Goal: Navigation & Orientation: Find specific page/section

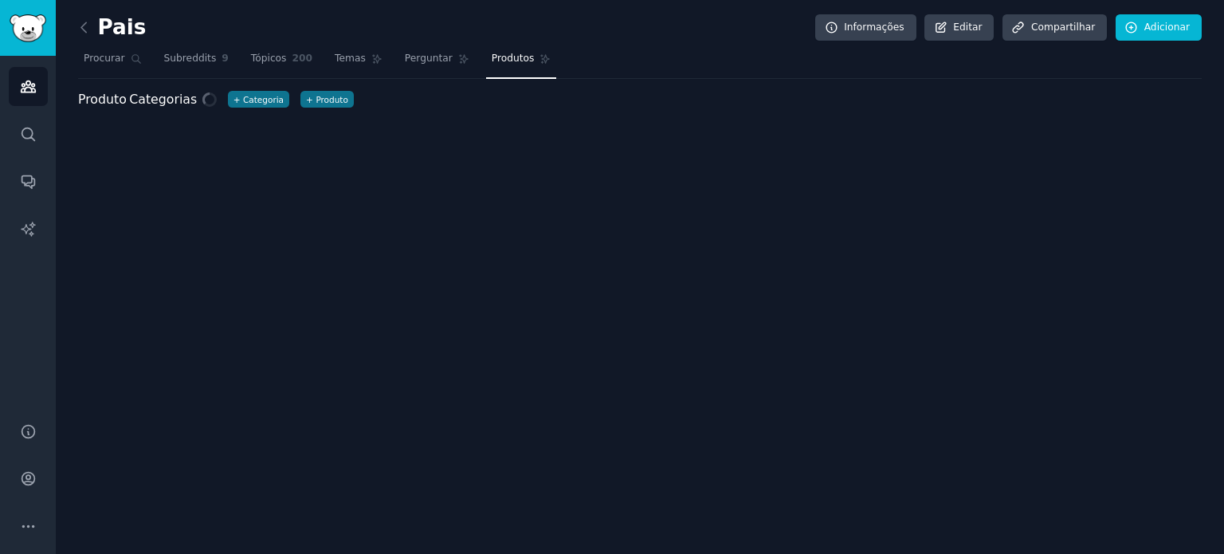
click at [92, 26] on link at bounding box center [88, 28] width 20 height 26
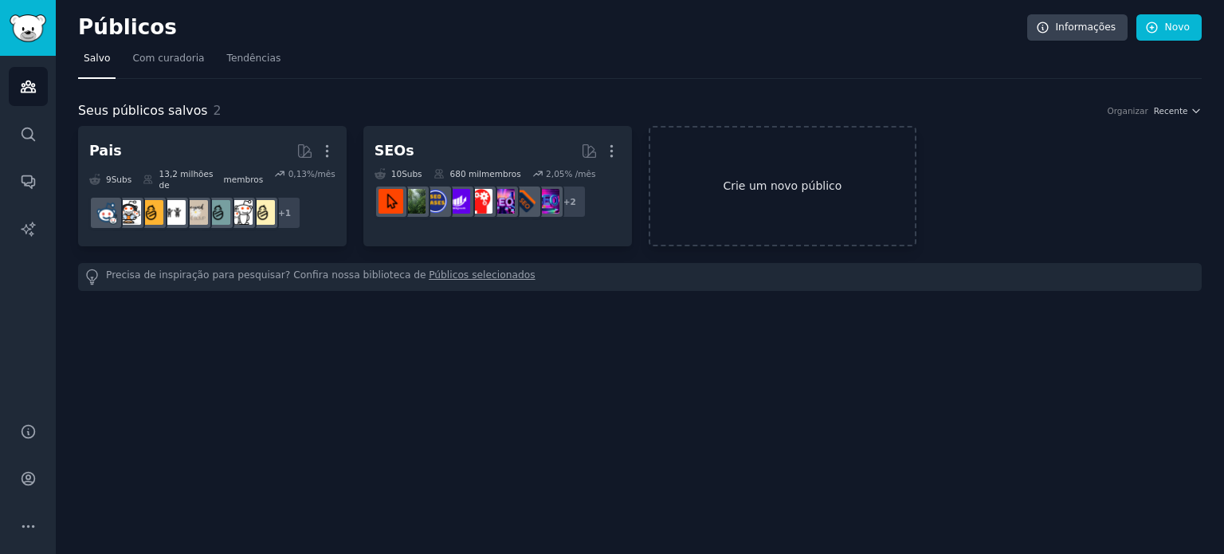
click at [738, 179] on font "Crie um novo público" at bounding box center [782, 185] width 119 height 13
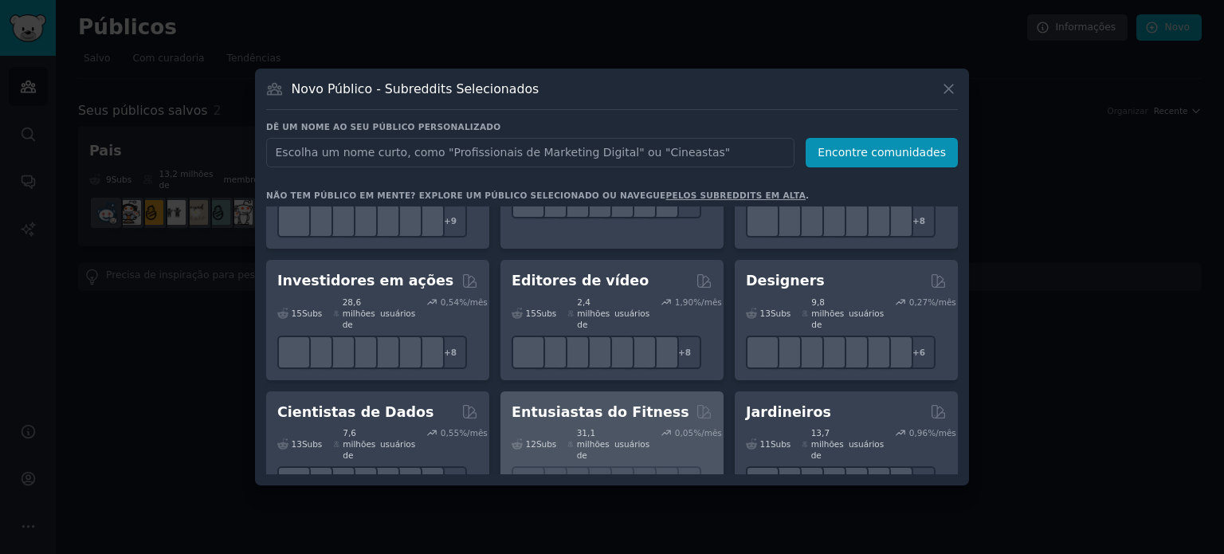
scroll to position [478, 0]
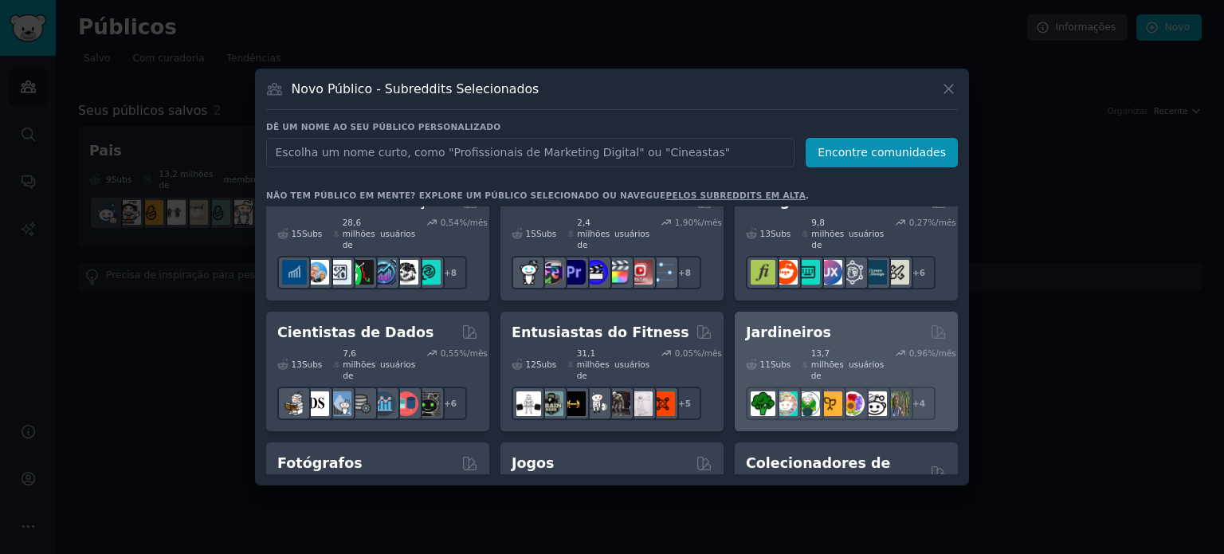
click at [810, 324] on font "Jardineiros" at bounding box center [788, 332] width 85 height 16
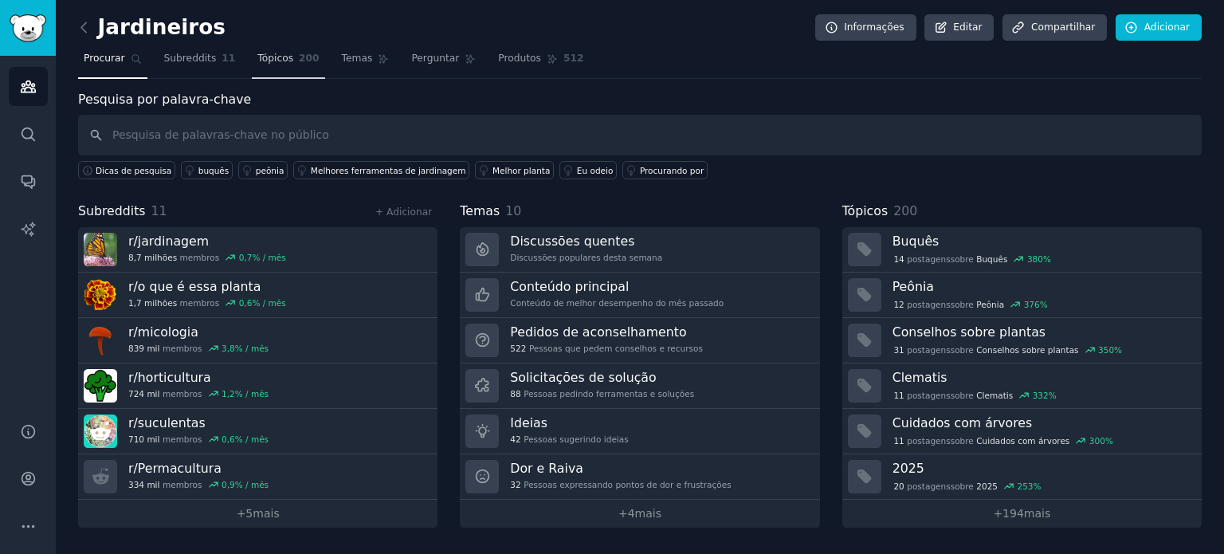
click at [273, 53] on font "Tópicos" at bounding box center [275, 58] width 36 height 11
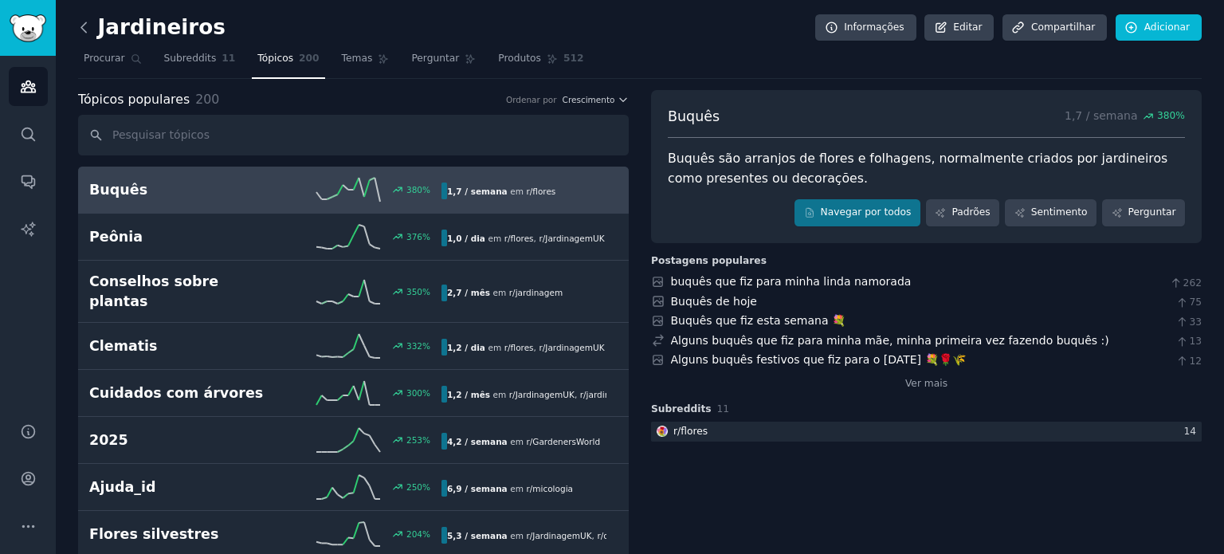
click at [89, 23] on icon at bounding box center [84, 27] width 17 height 17
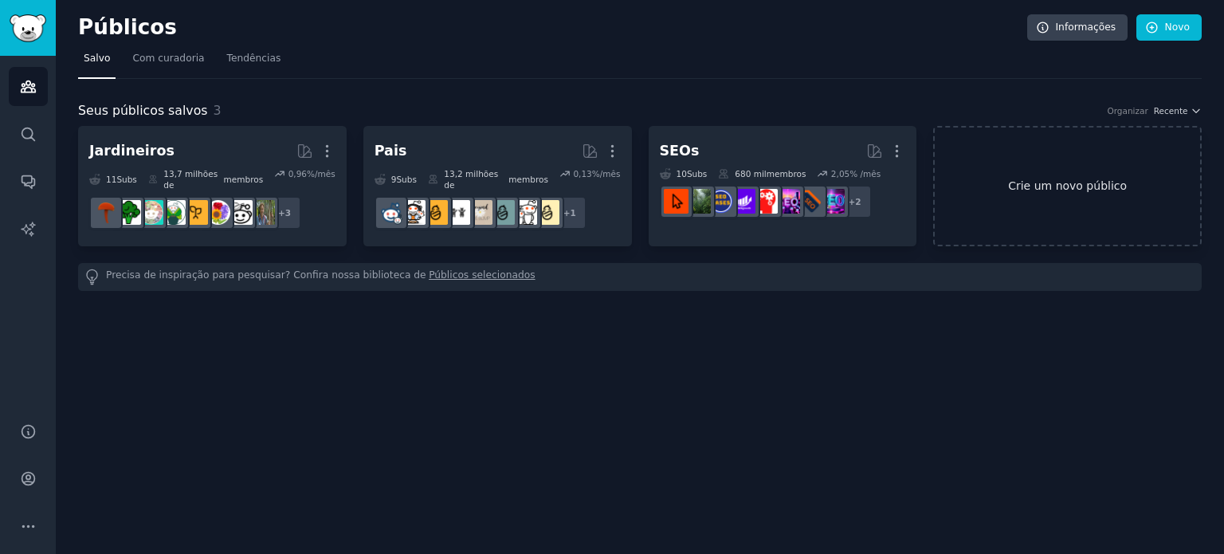
click at [1001, 178] on font "Crie um novo público" at bounding box center [1067, 186] width 265 height 17
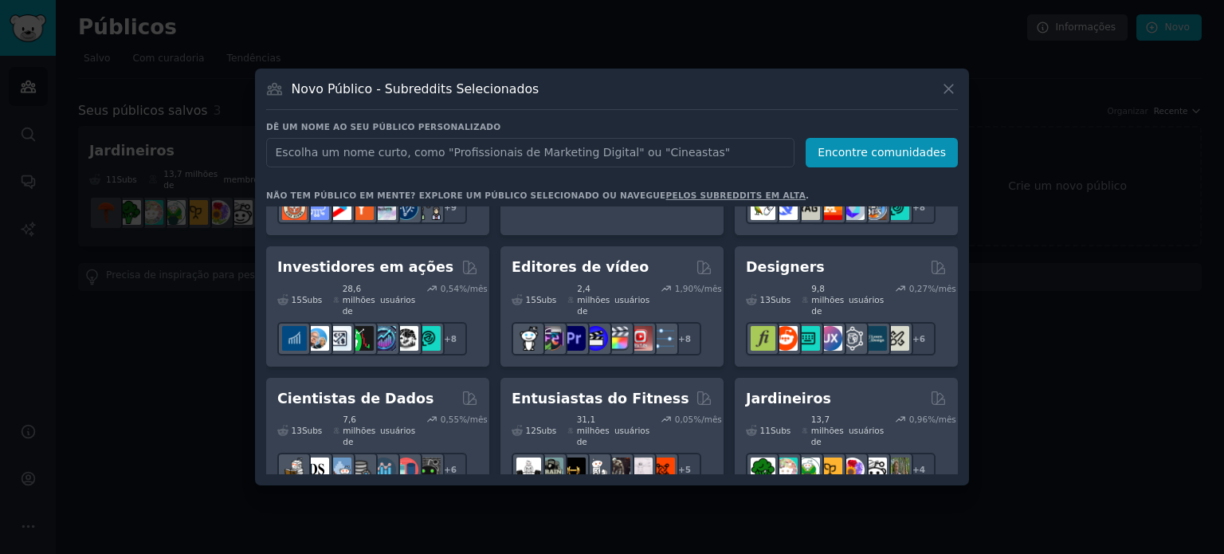
scroll to position [398, 0]
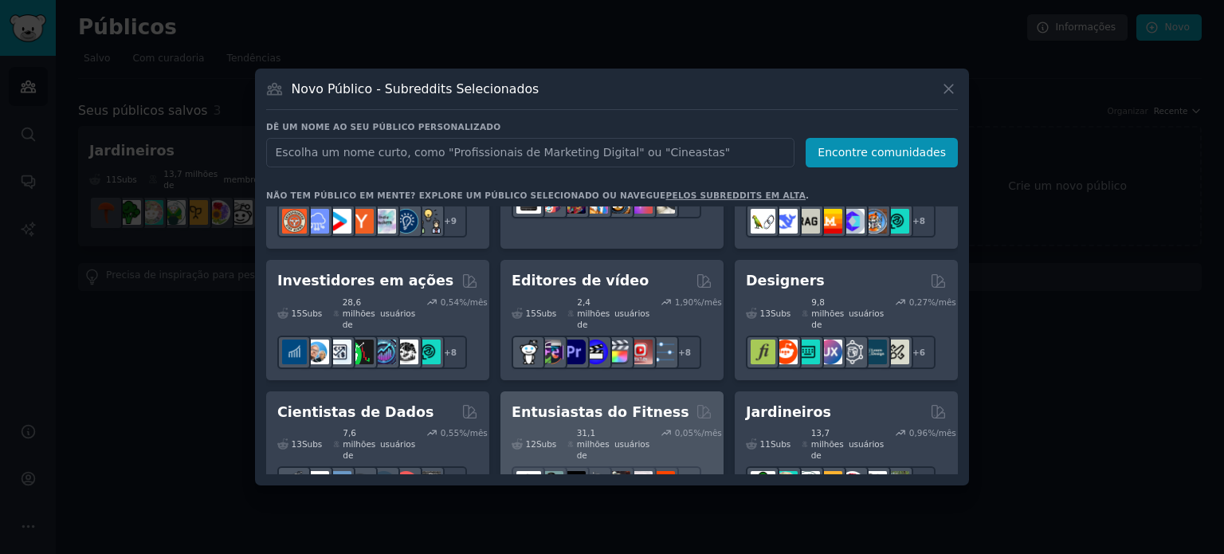
click at [676, 402] on div "Entusiastas do Fitness" at bounding box center [612, 412] width 201 height 20
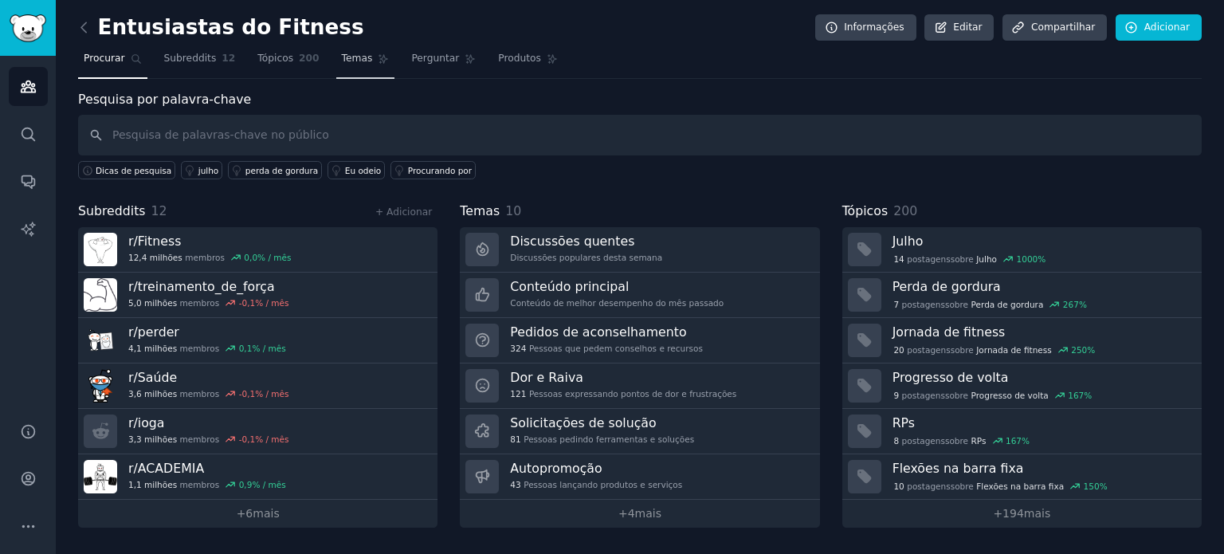
click at [342, 62] on font "Temas" at bounding box center [357, 58] width 31 height 11
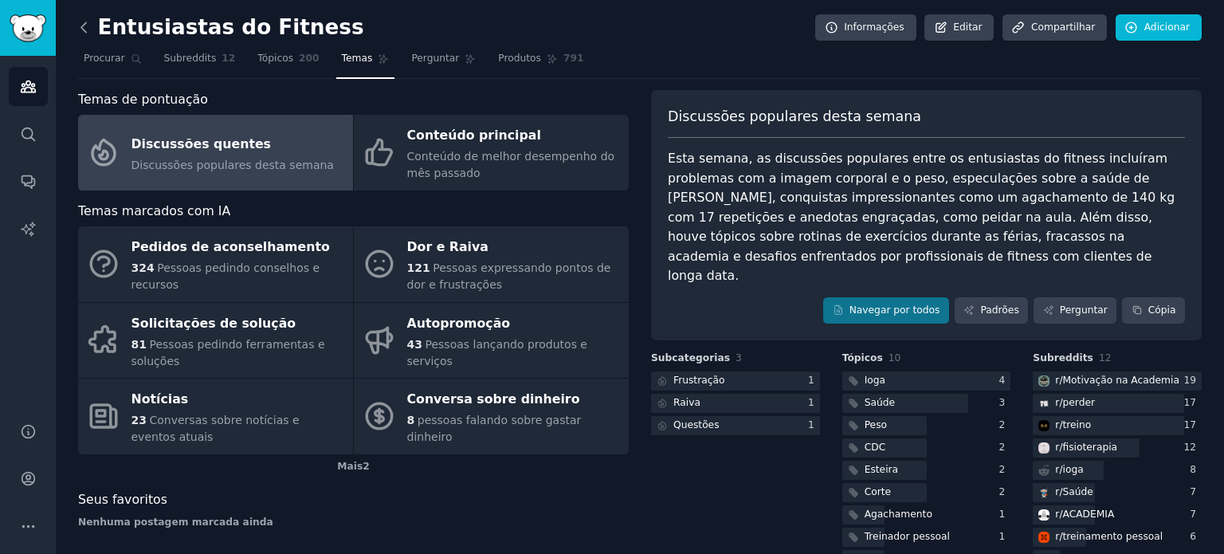
click at [80, 27] on icon at bounding box center [84, 27] width 17 height 17
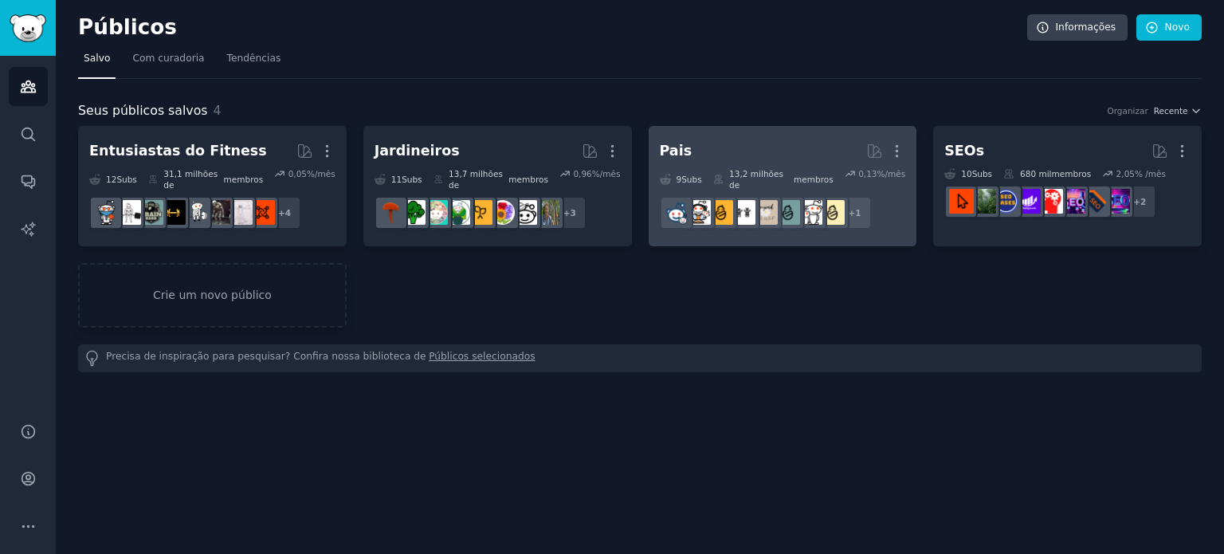
click at [787, 139] on h2 "Pais Mais" at bounding box center [783, 151] width 246 height 28
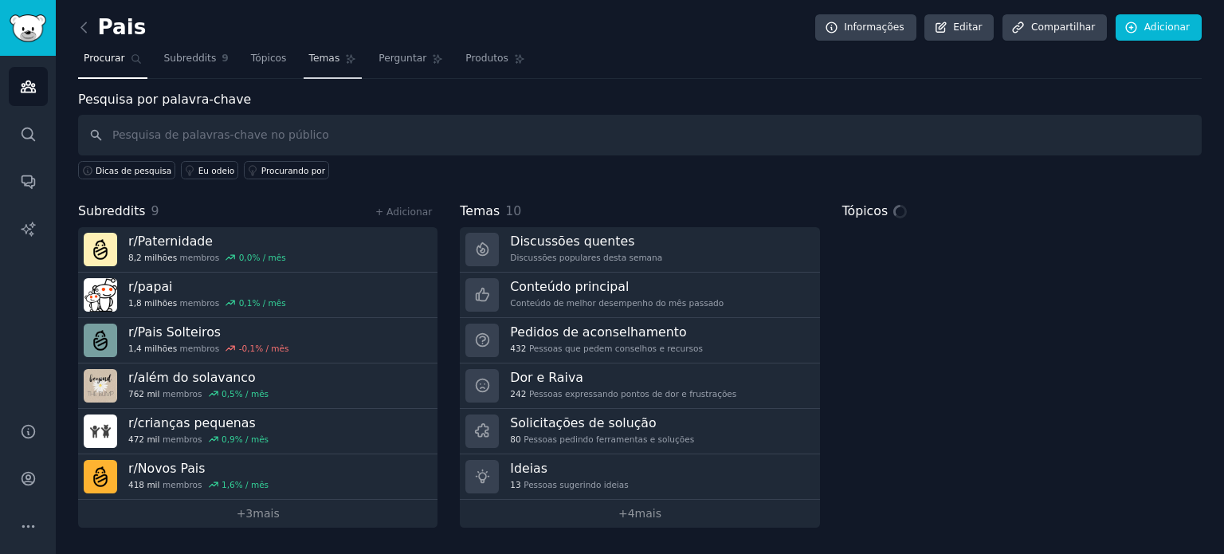
click at [306, 66] on nav "Procurar Subreddits 9 Tópicos Temas Perguntar Produtos" at bounding box center [640, 62] width 1124 height 33
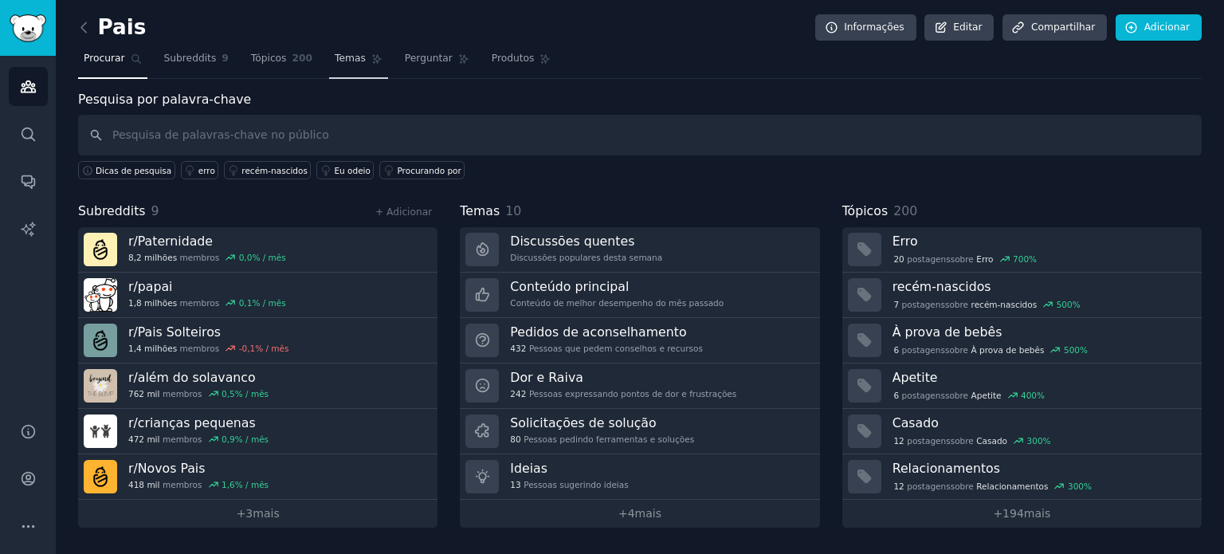
click at [343, 63] on font "Temas" at bounding box center [350, 58] width 31 height 11
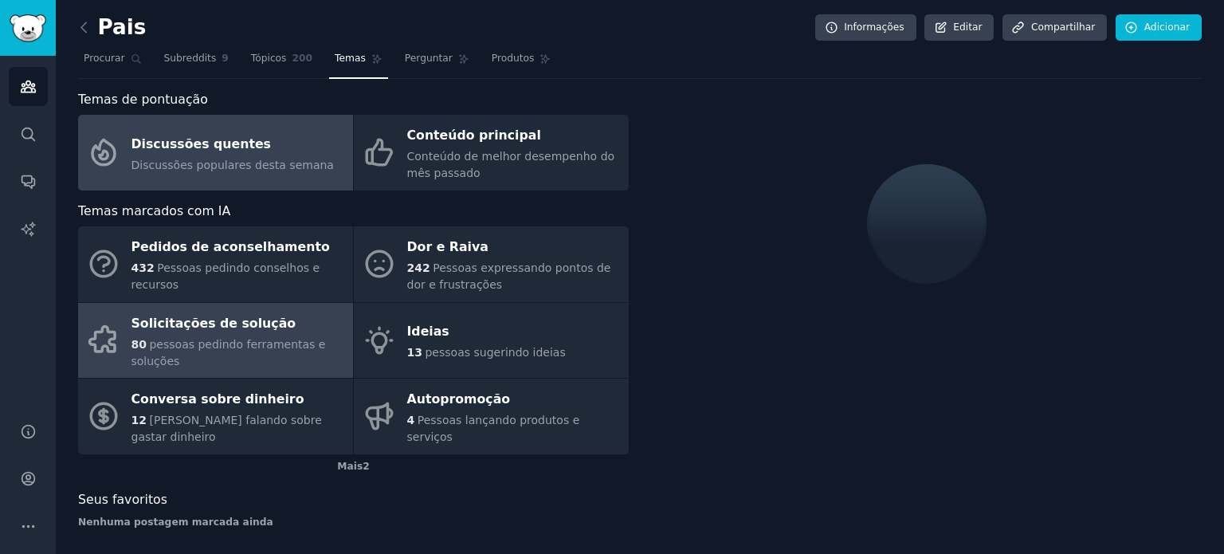
click at [234, 328] on font "Solicitações de solução" at bounding box center [213, 323] width 165 height 15
